Goal: Navigation & Orientation: Find specific page/section

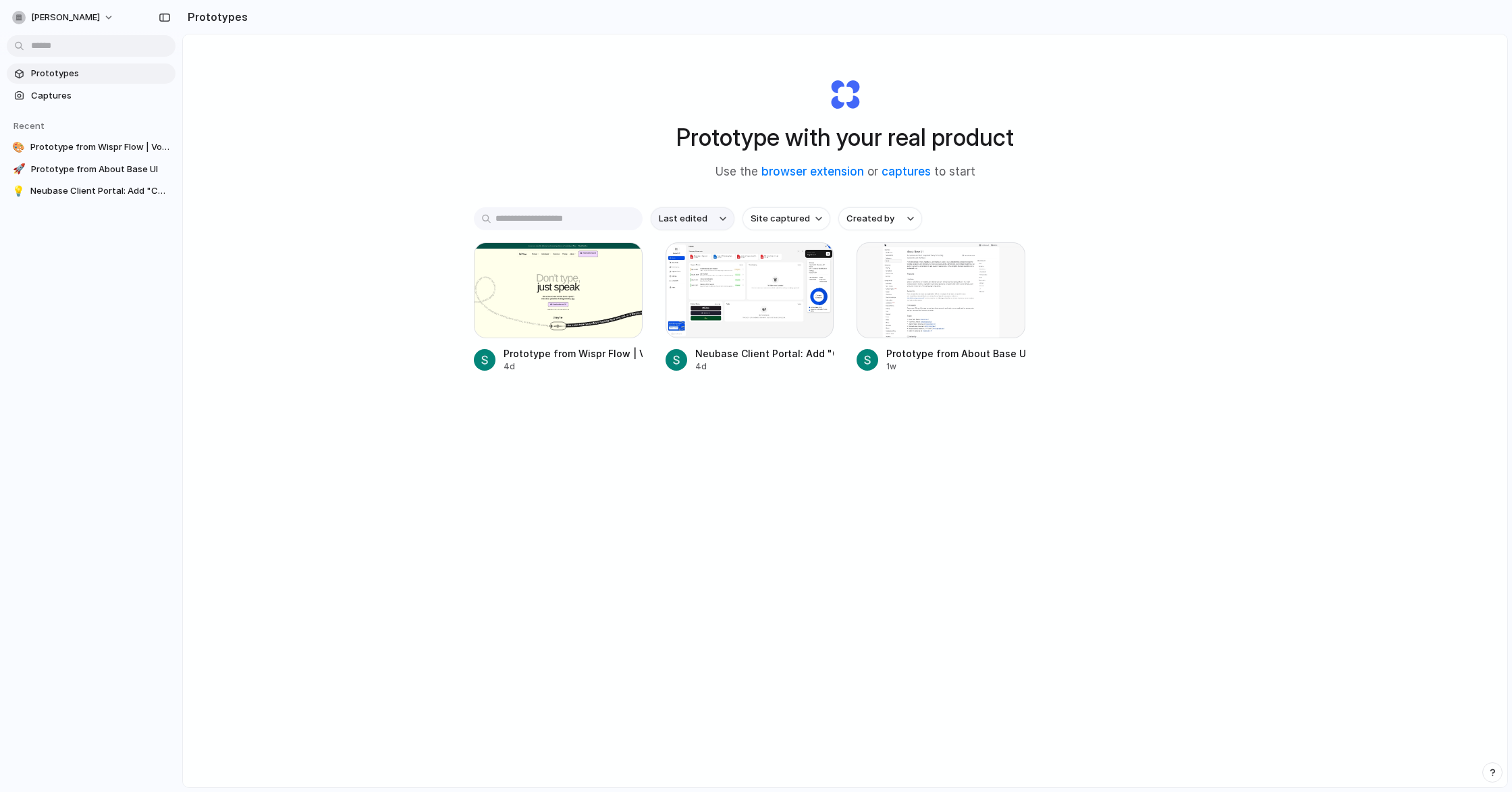
click at [696, 218] on span "Last edited" at bounding box center [683, 218] width 49 height 13
click at [628, 194] on div "Last edited Last created Alphabetical" at bounding box center [756, 396] width 1512 height 792
click at [791, 216] on span "Site captured" at bounding box center [780, 218] width 59 height 13
click at [536, 174] on div "All sites [DOMAIN_NAME] [DOMAIN_NAME] [DOMAIN_NAME]" at bounding box center [756, 396] width 1512 height 792
click at [900, 220] on button "Created by" at bounding box center [880, 218] width 84 height 23
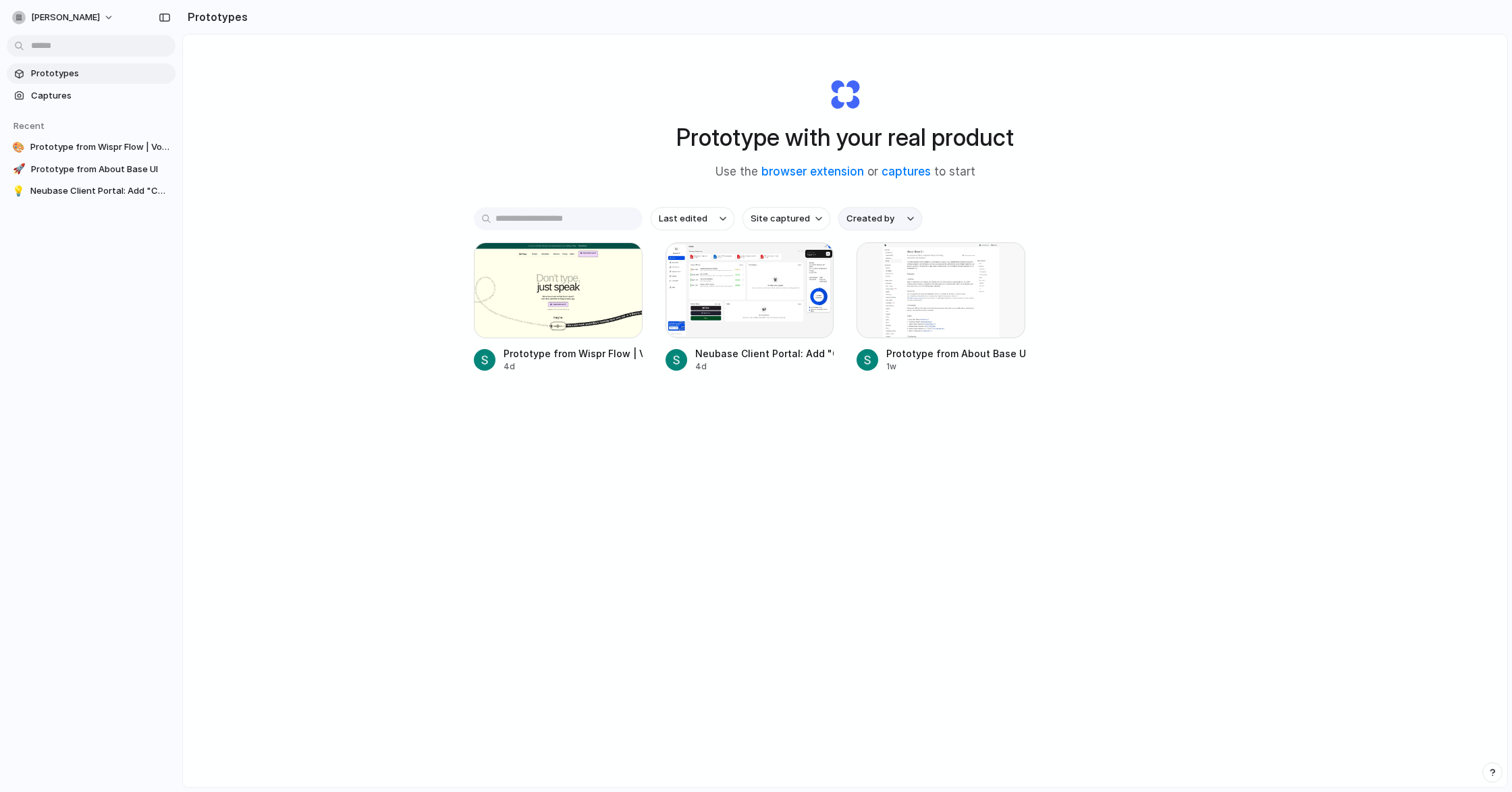
click at [900, 220] on div "All users [PERSON_NAME]" at bounding box center [756, 396] width 1512 height 792
click at [784, 218] on span "Site captured" at bounding box center [780, 218] width 59 height 13
click at [671, 212] on div "All sites [DOMAIN_NAME] [DOMAIN_NAME] [DOMAIN_NAME]" at bounding box center [756, 396] width 1512 height 792
click at [696, 217] on span "Last edited" at bounding box center [683, 218] width 49 height 13
click at [696, 217] on div "Last edited Last created Alphabetical" at bounding box center [756, 396] width 1512 height 792
